Goal: Complete application form: Complete application form

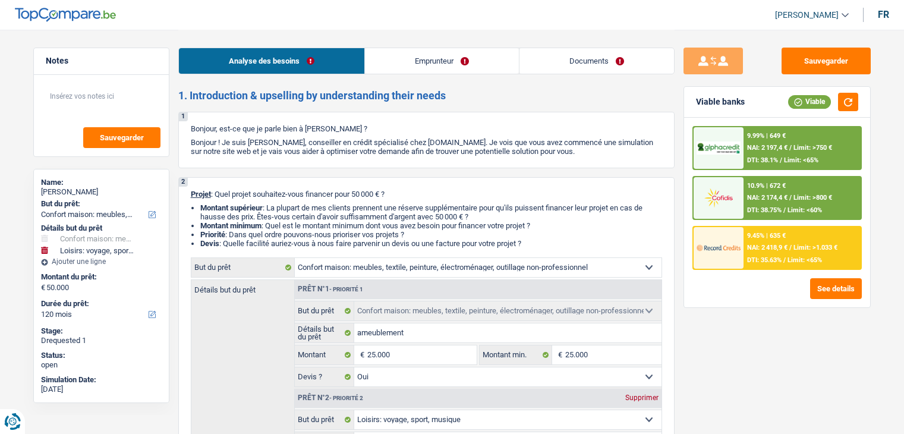
select select "household"
select select "hobbies"
select select "120"
select select "household"
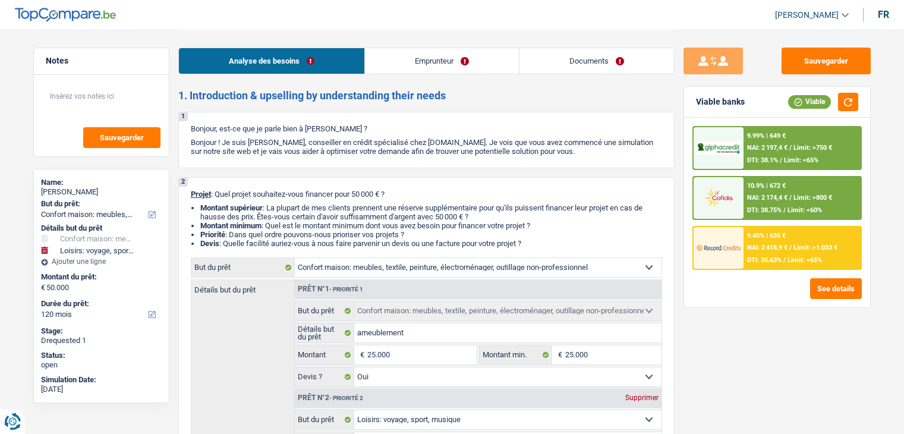
select select "household"
select select "yes"
select select "hobbies"
select select "false"
select select "120"
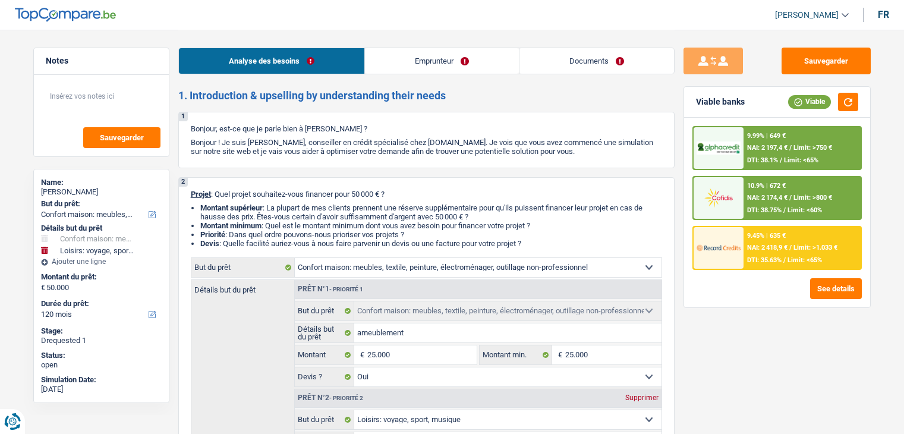
select select "privateEmployee"
select select "netSalary"
select select "other"
select select "mealVouchers"
select select "ownerWithMortgage"
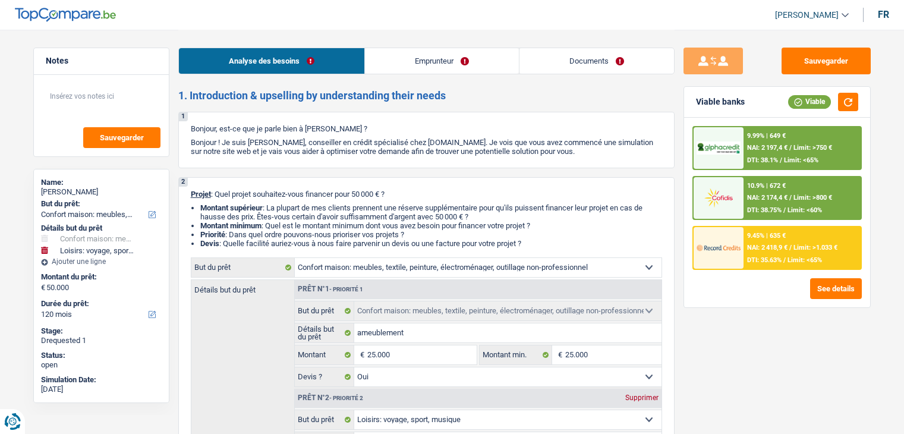
select select "mortgage"
select select "240"
select select "renovationLoan"
select select "84"
select select "cardOrCredit"
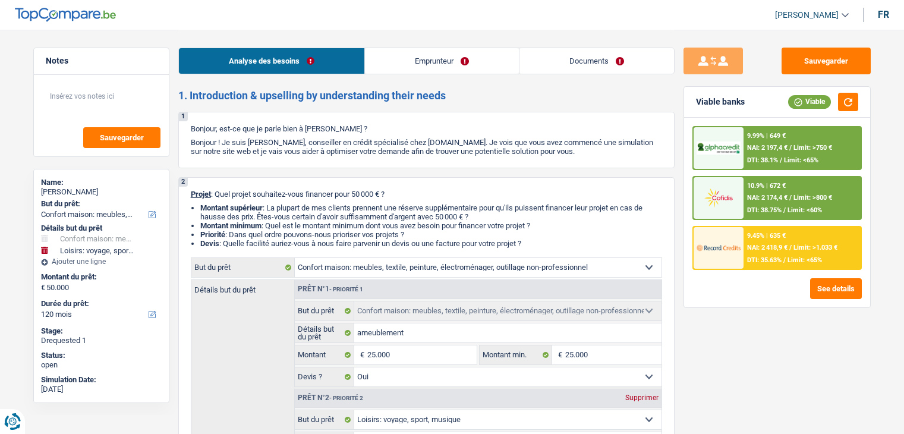
select select "household"
select select "yes"
select select "hobbies"
select select "false"
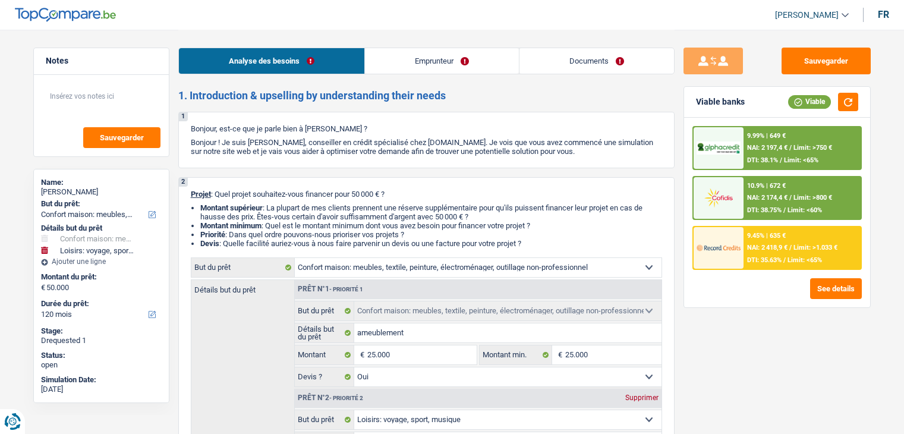
select select "120"
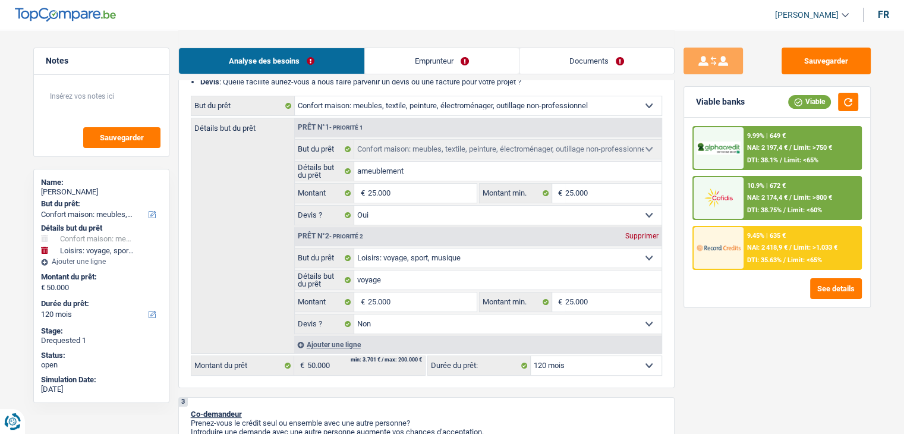
scroll to position [33, 0]
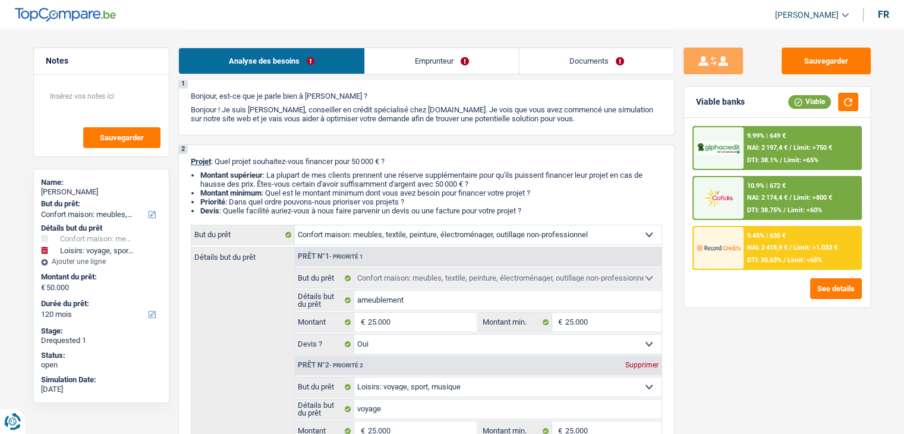
click at [419, 55] on link "Emprunteur" at bounding box center [442, 61] width 154 height 26
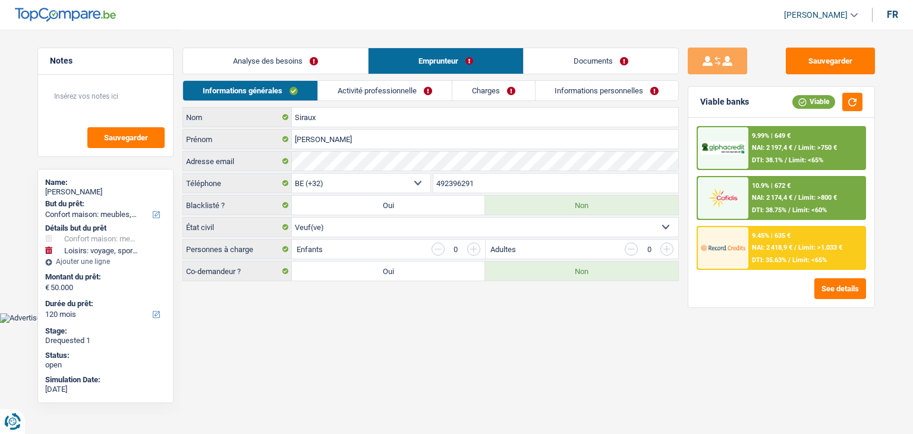
click at [364, 81] on link "Activité professionnelle" at bounding box center [385, 91] width 134 height 20
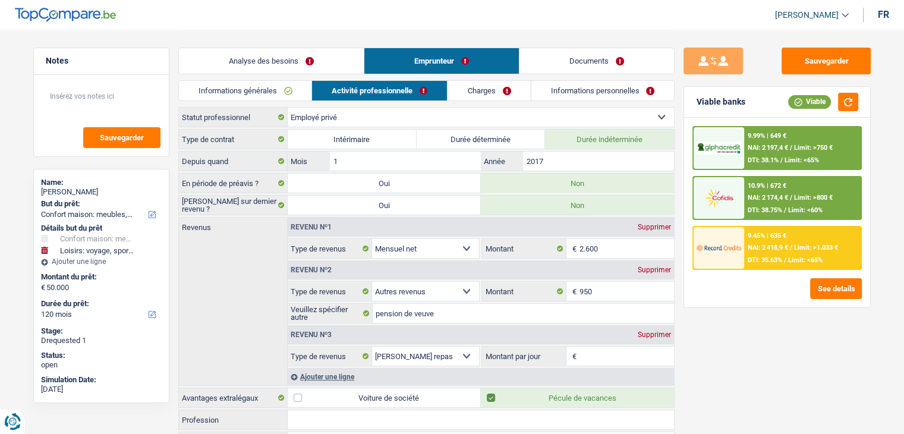
click at [465, 84] on link "Charges" at bounding box center [489, 91] width 83 height 20
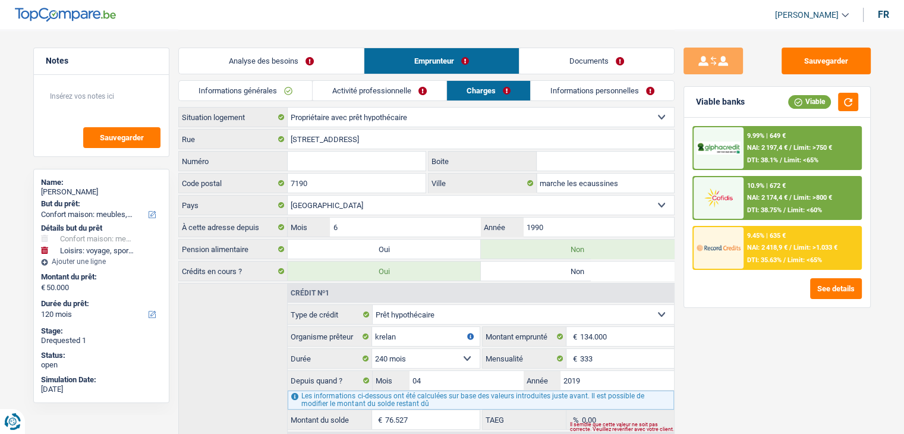
click at [580, 98] on link "Informations personnelles" at bounding box center [602, 91] width 143 height 20
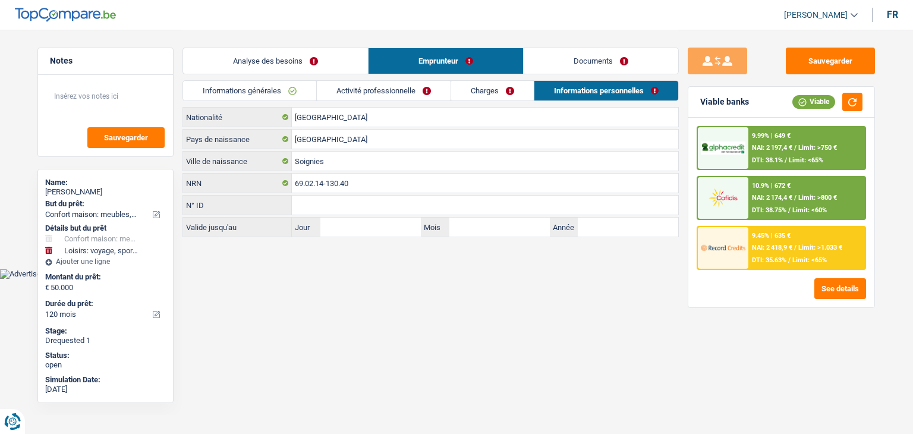
click at [582, 49] on link "Documents" at bounding box center [601, 61] width 155 height 26
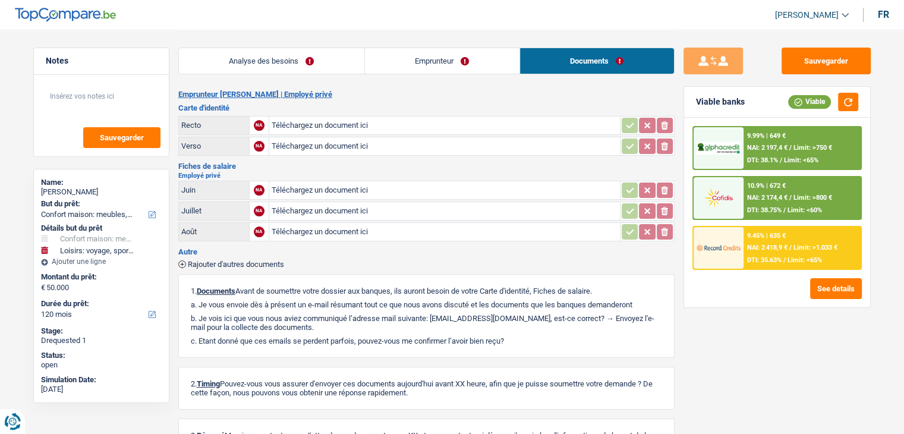
click at [411, 158] on div "Emprunteur Sabine Siraux | Employé privé Carte d'identité Recto NA Téléchargez …" at bounding box center [426, 291] width 496 height 402
click at [400, 67] on link "Emprunteur" at bounding box center [442, 61] width 155 height 26
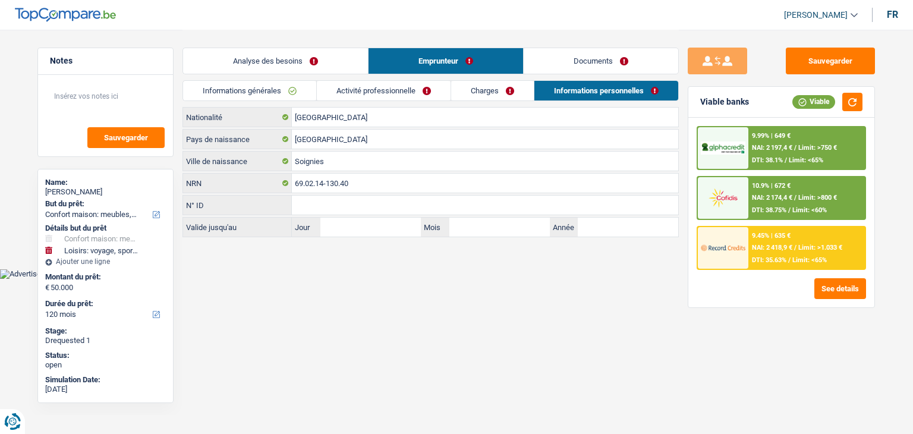
click at [395, 83] on link "Activité professionnelle" at bounding box center [384, 91] width 134 height 20
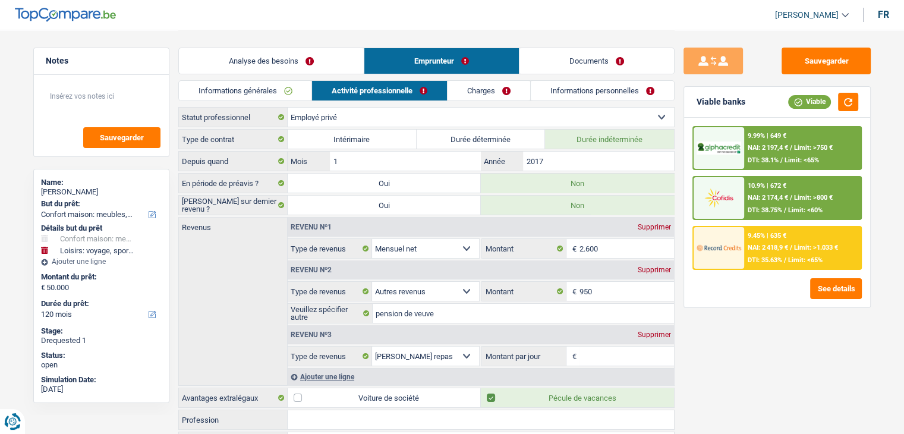
click at [466, 86] on link "Charges" at bounding box center [489, 91] width 83 height 20
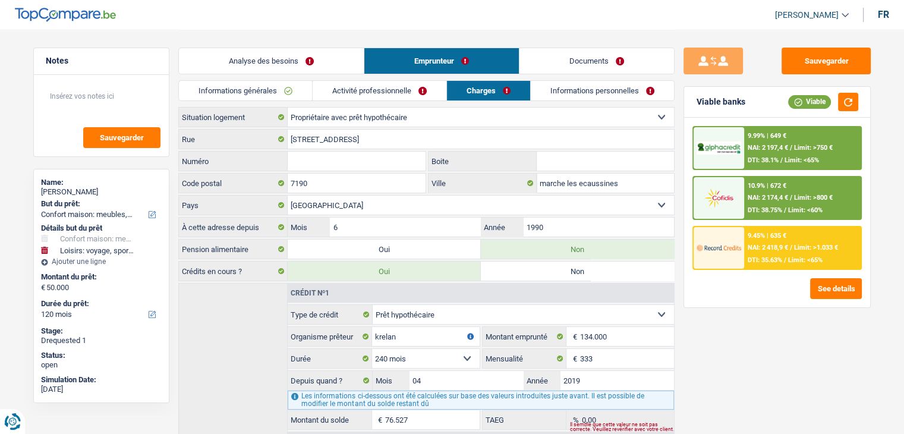
click at [342, 93] on link "Activité professionnelle" at bounding box center [380, 91] width 134 height 20
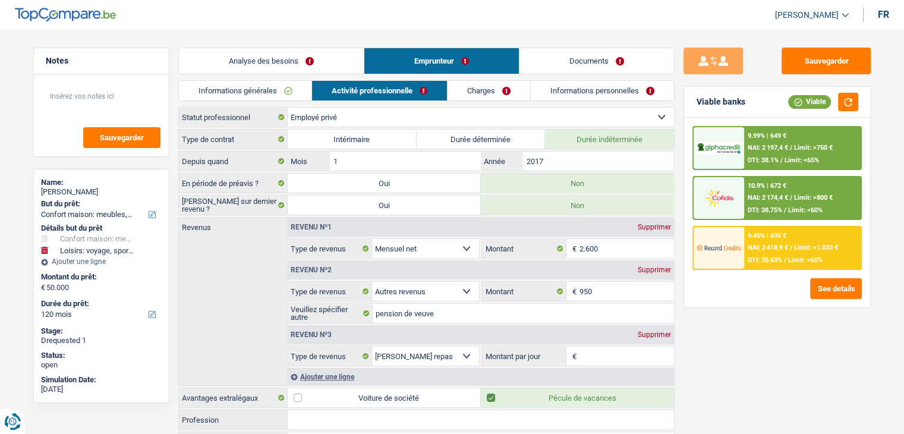
click at [254, 93] on link "Informations générales" at bounding box center [245, 91] width 133 height 20
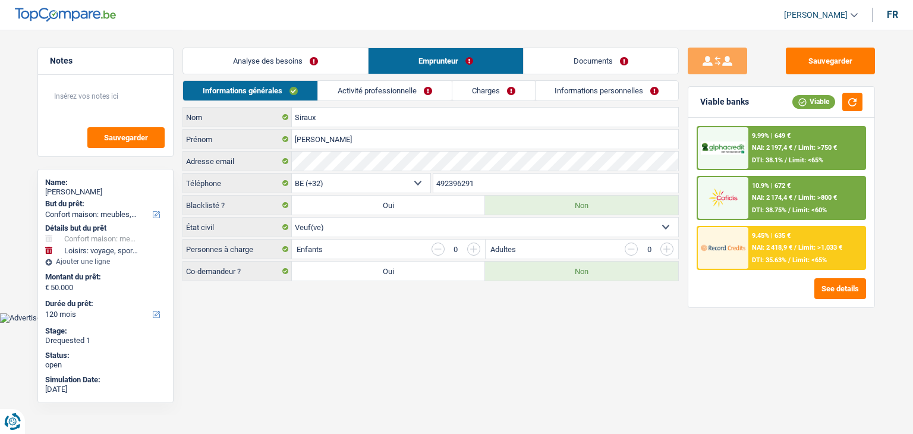
click at [273, 65] on link "Analyse des besoins" at bounding box center [275, 61] width 185 height 26
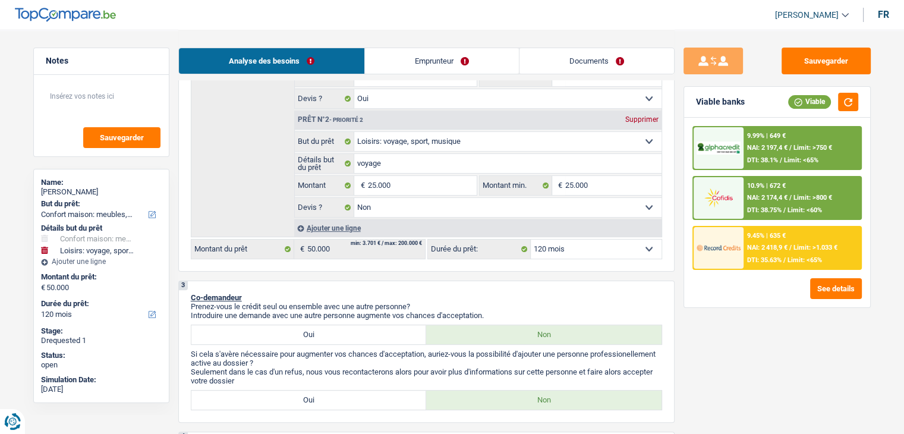
scroll to position [2, 0]
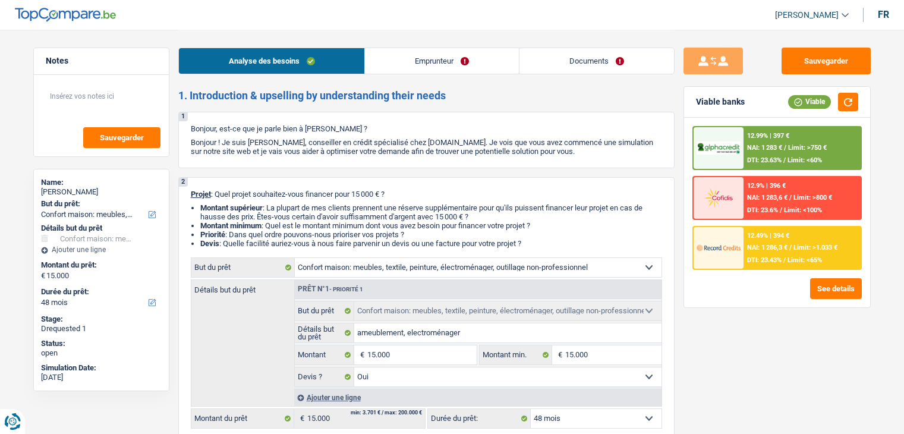
select select "household"
select select "48"
select select "household"
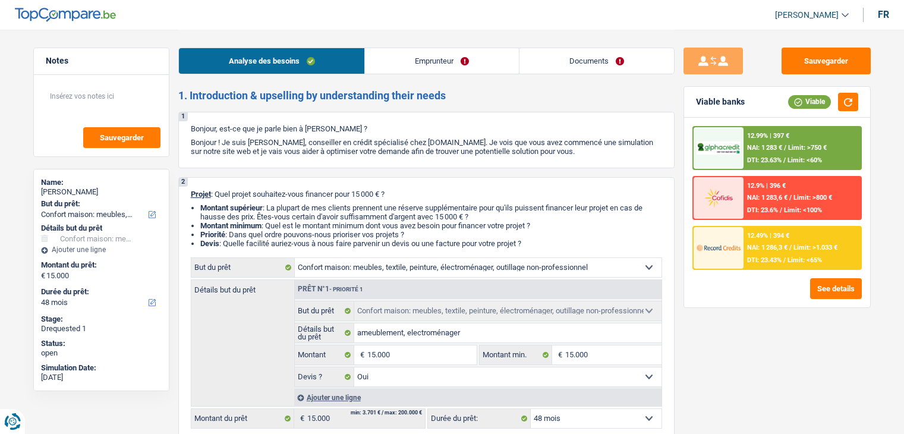
select select "yes"
select select "48"
select select "retired"
select select "pension"
select select "ownerWithoutMortgage"
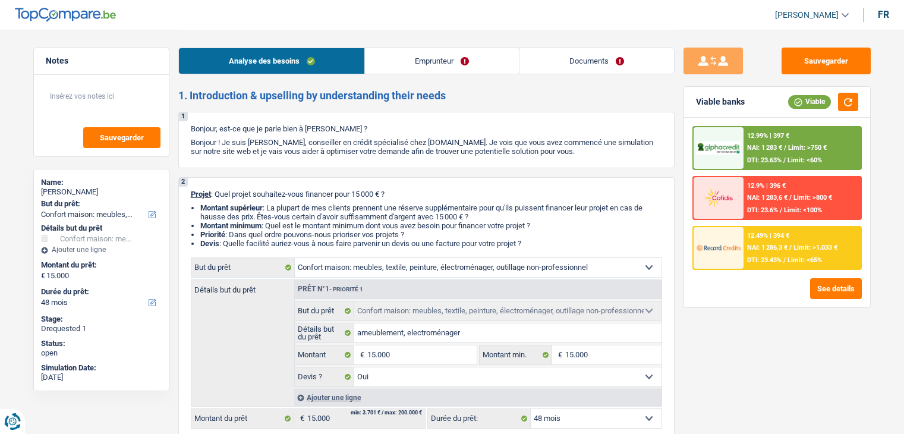
select select "household"
select select "yes"
select select "48"
select select "ownerWithoutMortgage"
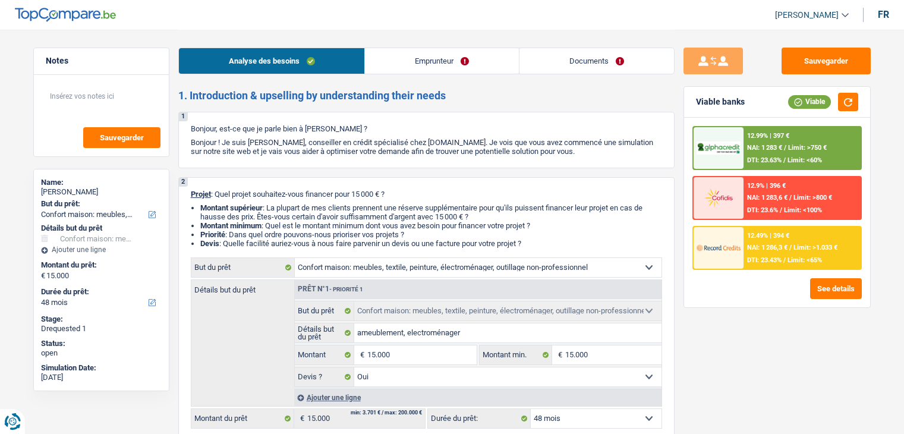
select select "BE"
click at [449, 68] on link "Emprunteur" at bounding box center [442, 61] width 154 height 26
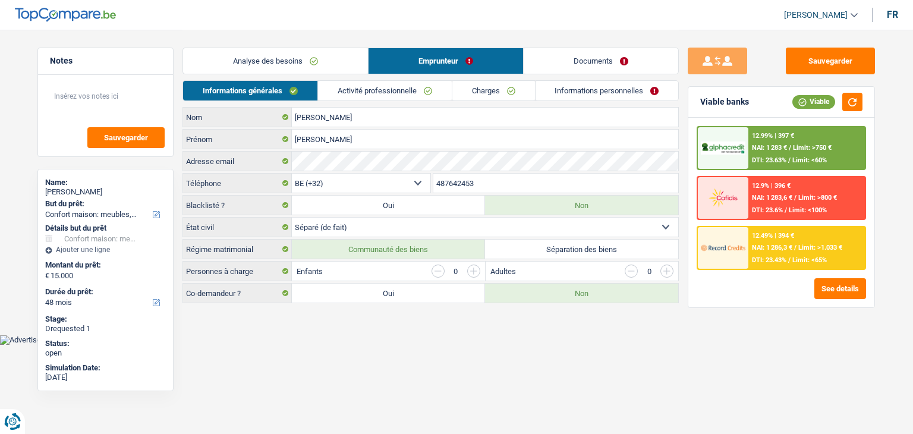
click at [354, 98] on link "Activité professionnelle" at bounding box center [385, 91] width 134 height 20
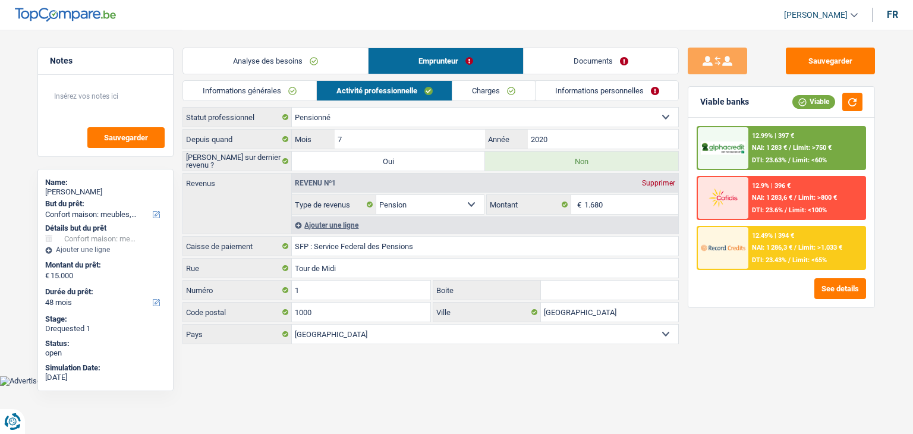
click at [482, 96] on link "Charges" at bounding box center [493, 91] width 83 height 20
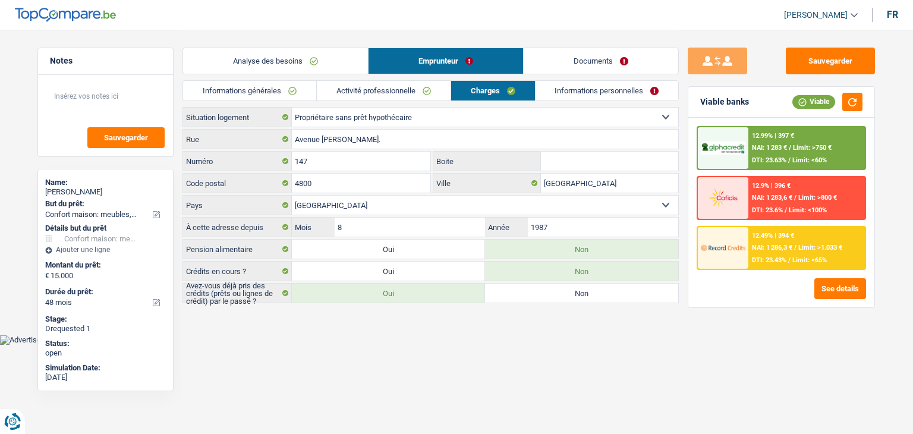
click at [576, 94] on link "Informations personnelles" at bounding box center [607, 91] width 143 height 20
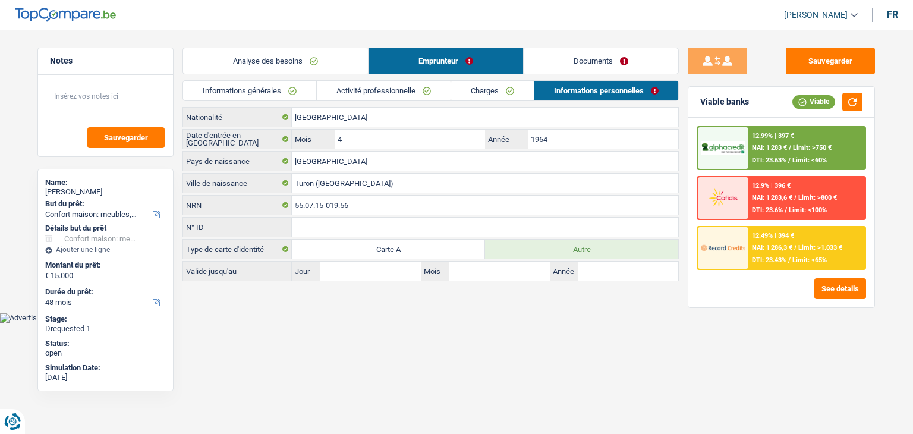
click at [562, 70] on link "Documents" at bounding box center [601, 61] width 155 height 26
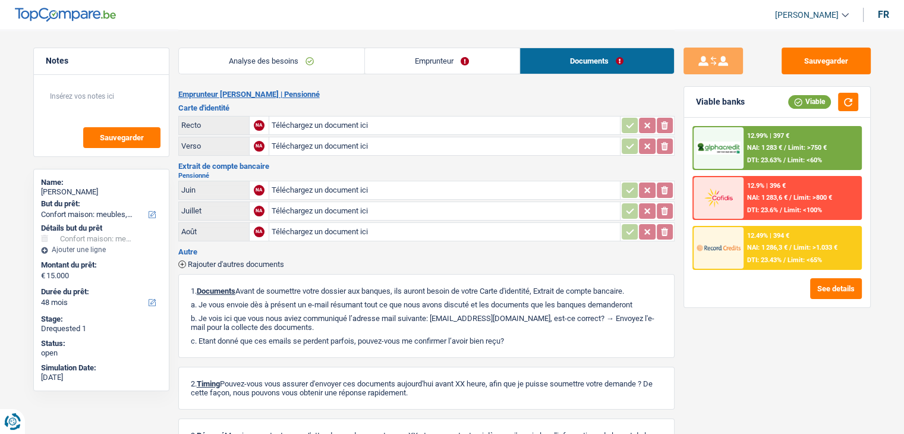
click at [260, 65] on link "Analyse des besoins" at bounding box center [272, 61] width 186 height 26
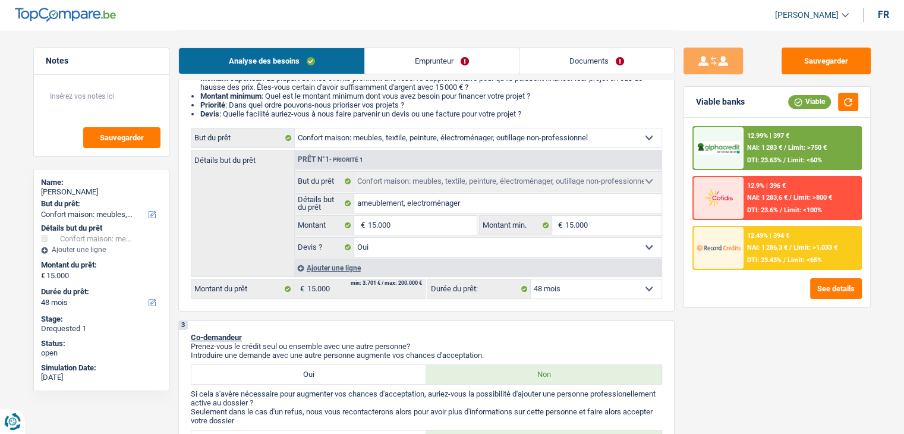
scroll to position [122, 0]
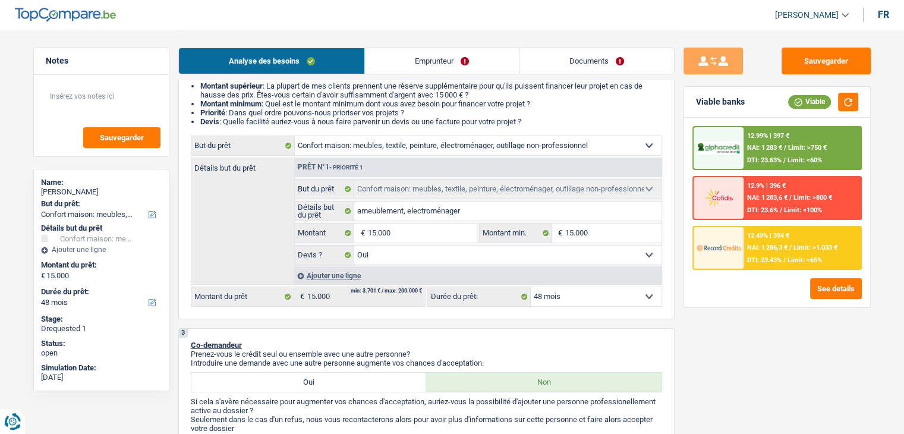
click at [442, 51] on link "Emprunteur" at bounding box center [442, 61] width 154 height 26
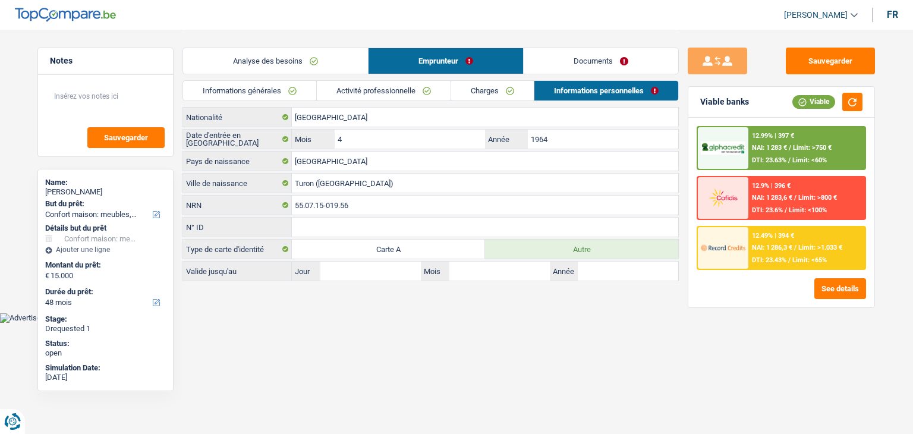
click at [356, 94] on link "Activité professionnelle" at bounding box center [384, 91] width 134 height 20
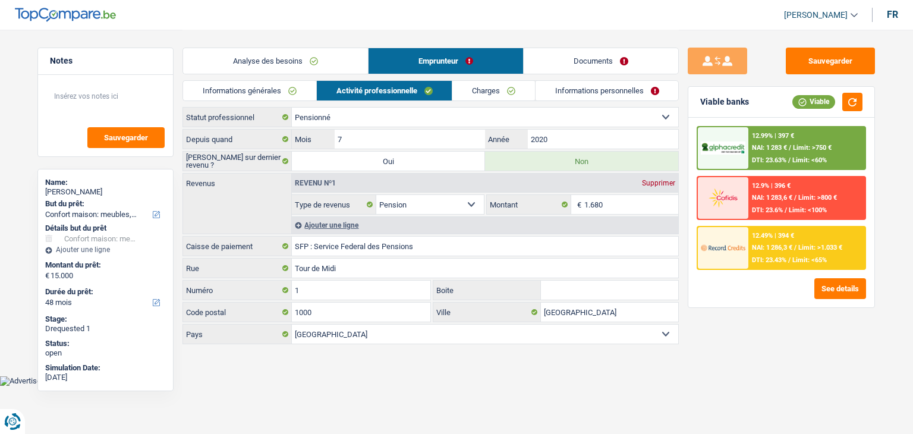
click at [303, 56] on link "Analyse des besoins" at bounding box center [275, 61] width 185 height 26
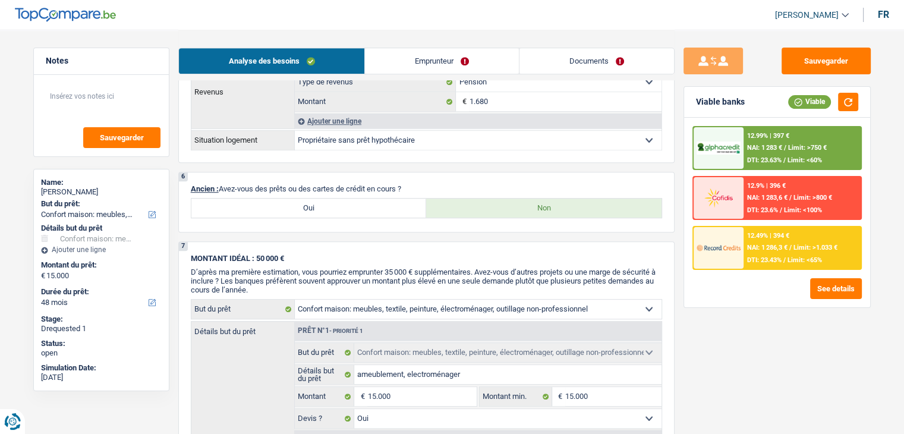
scroll to position [307, 0]
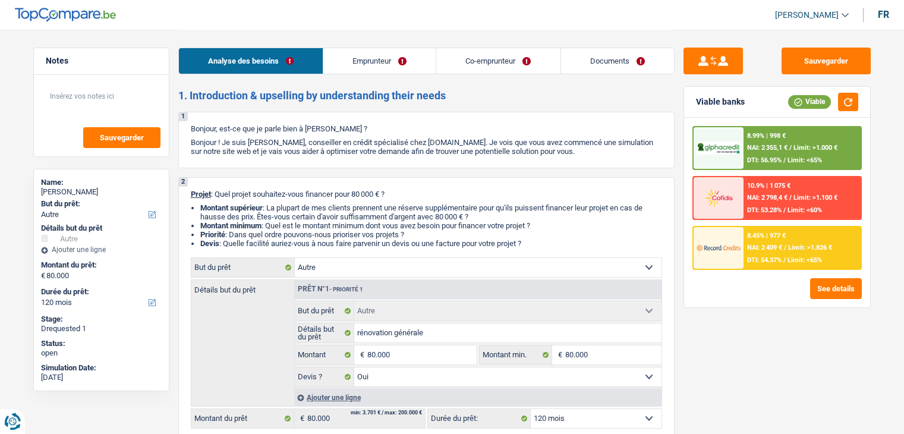
select select "other"
select select "120"
select select "other"
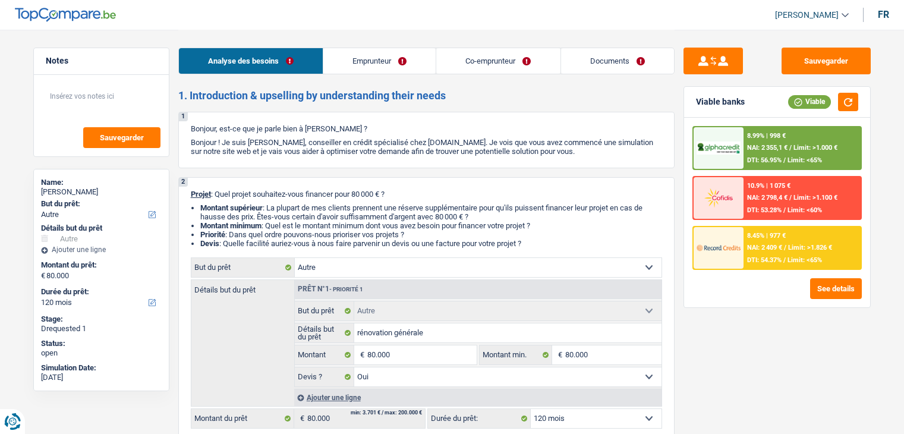
select select "yes"
select select "120"
select select "worker"
select select "mutuality"
select select "netSalary"
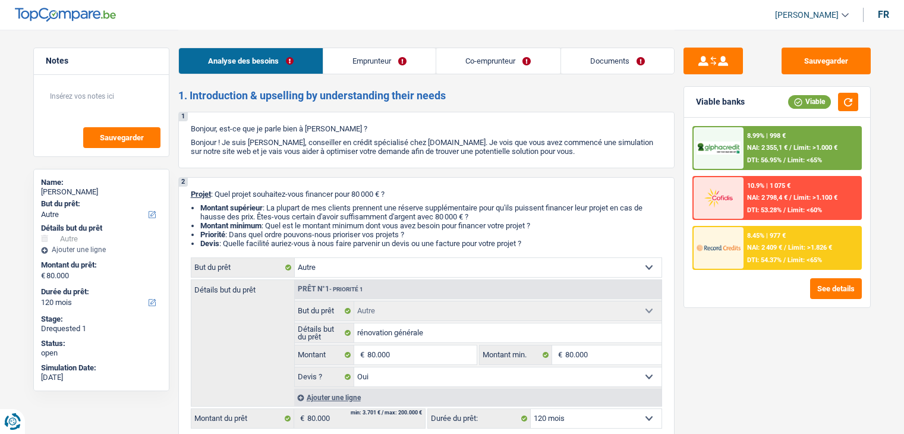
select select "rentalIncome"
select select "familyAllowances"
select select "mutualityIndemnity"
select select "familyAllowances"
select select "ownerWithMortgage"
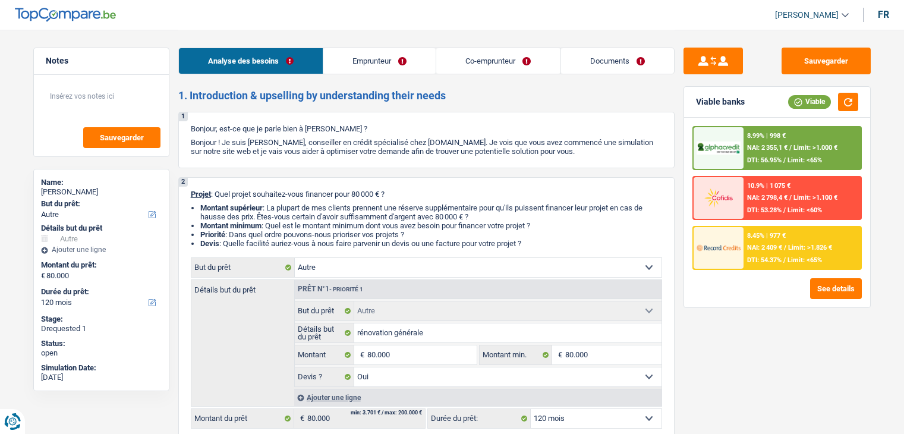
select select "mortgage"
select select "240"
select select "carLoan"
select select "84"
select select "renovationLoan"
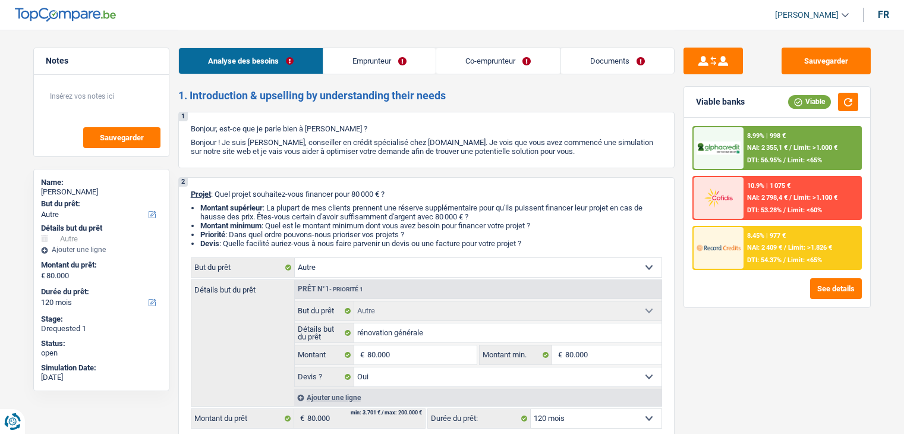
select select "120"
select select "cardOrCredit"
select select "other"
select select "yes"
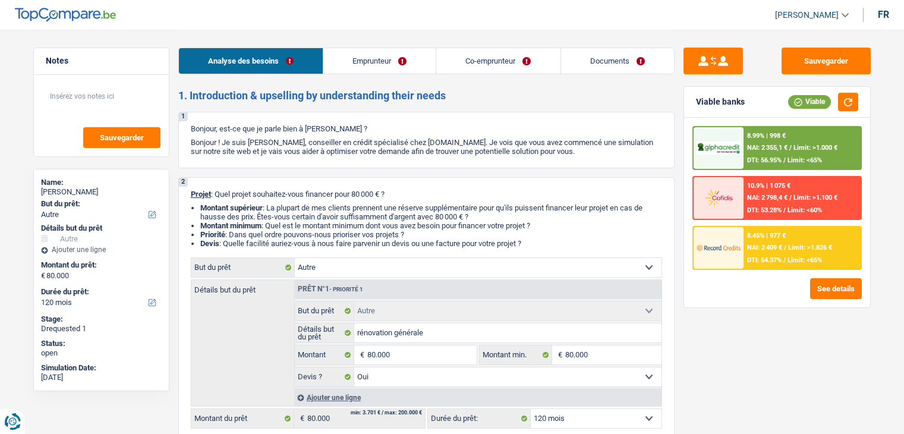
select select "120"
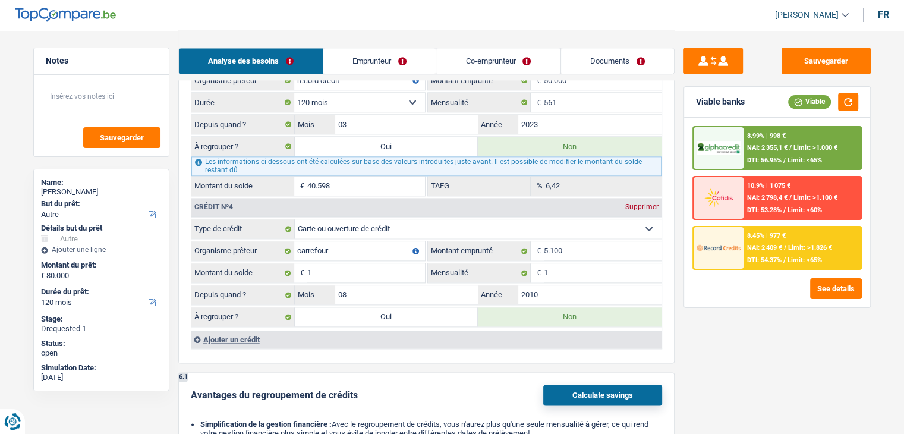
scroll to position [1483, 0]
